Goal: Information Seeking & Learning: Learn about a topic

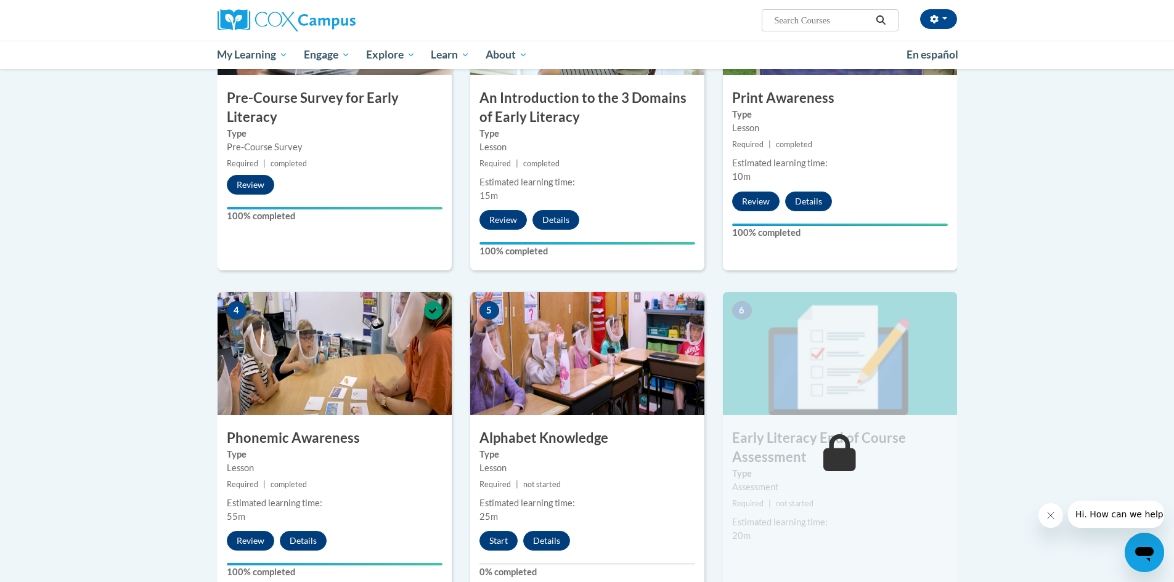
scroll to position [431, 0]
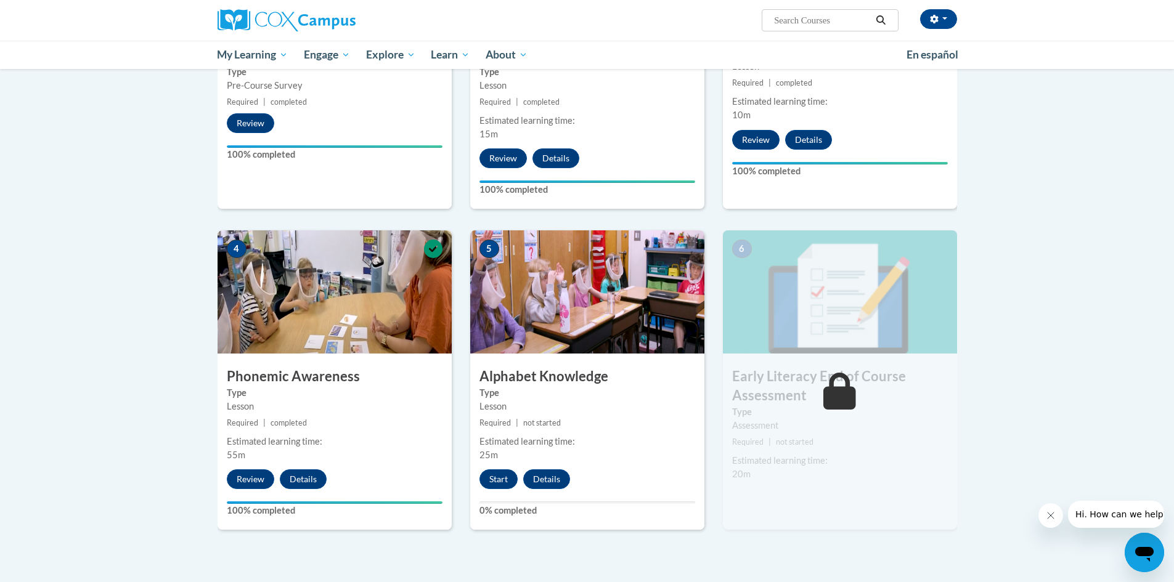
click at [817, 295] on img at bounding box center [840, 291] width 234 height 123
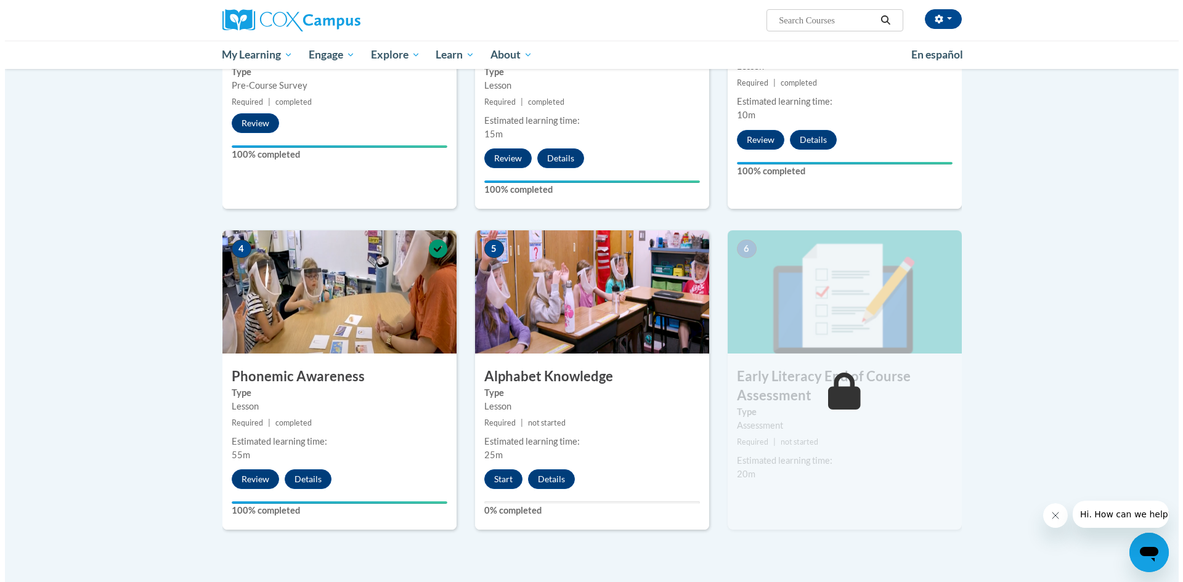
scroll to position [493, 0]
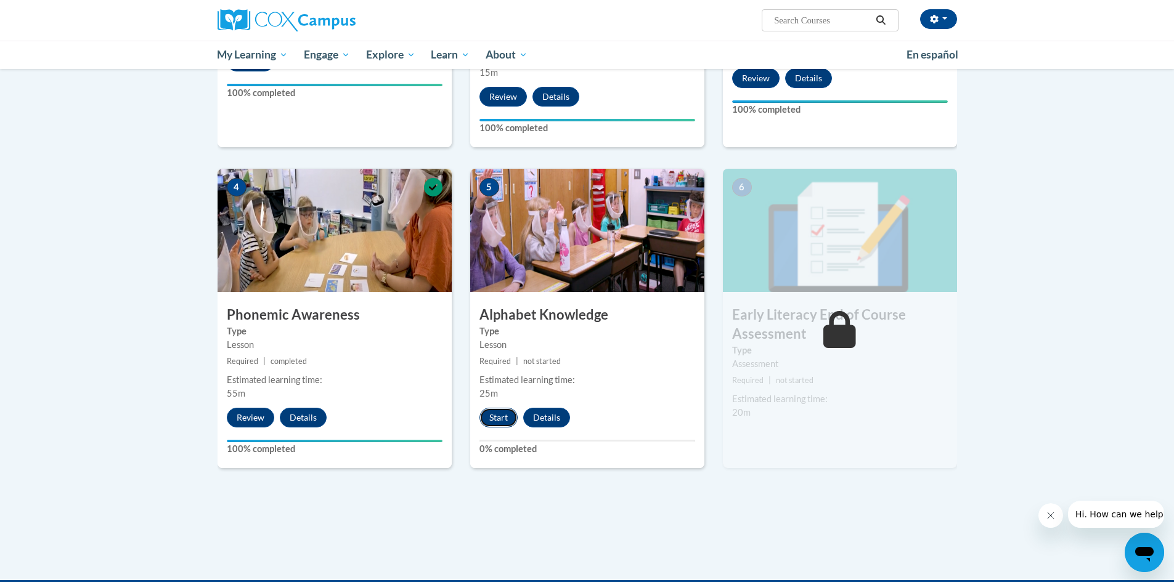
click at [494, 417] on button "Start" at bounding box center [498, 418] width 38 height 20
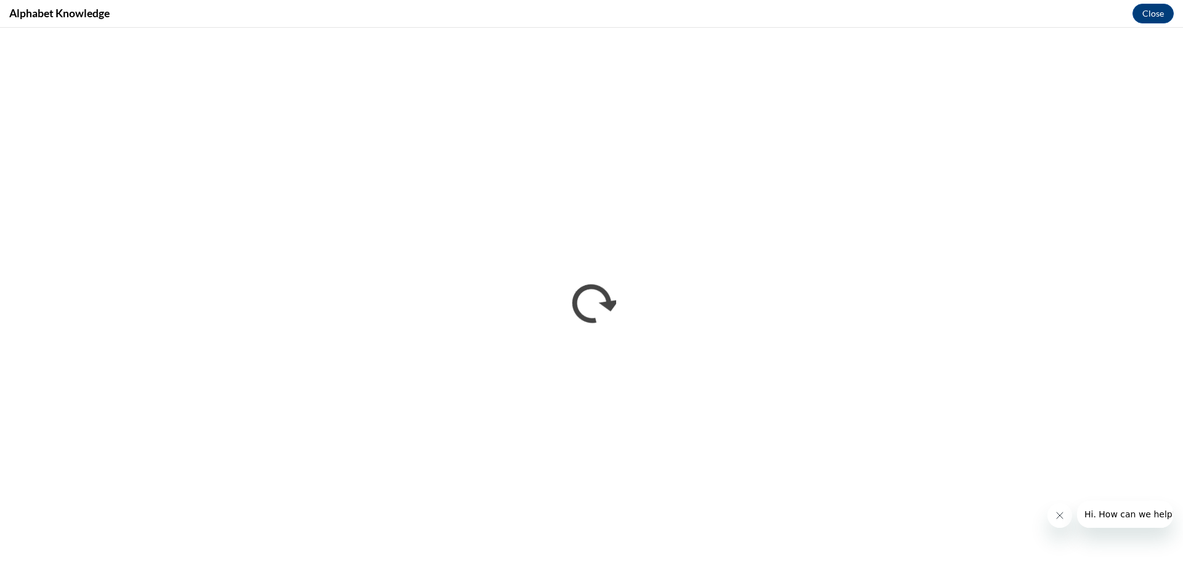
scroll to position [0, 0]
